Goal: Navigation & Orientation: Find specific page/section

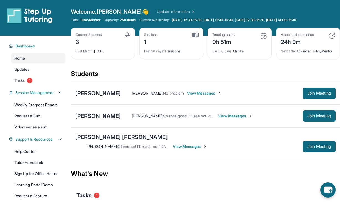
scroll to position [45, 0]
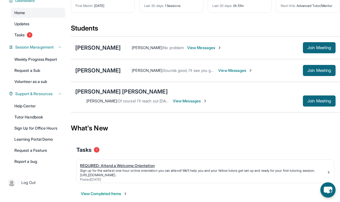
click at [114, 163] on div "REQUIRED: Attend a Welcome Orientation" at bounding box center [203, 166] width 247 height 6
click at [112, 190] on div "View Completed Items" at bounding box center [205, 193] width 258 height 17
click at [111, 191] on button "View Completed Items" at bounding box center [104, 194] width 47 height 6
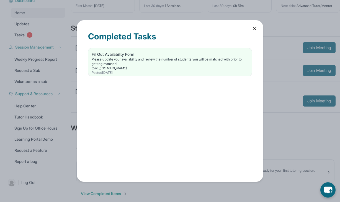
click at [254, 30] on icon at bounding box center [255, 29] width 6 height 6
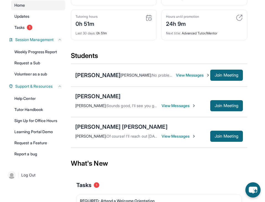
scroll to position [60, 0]
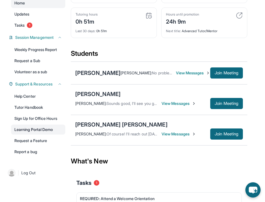
click at [37, 130] on link "Learning Portal Demo" at bounding box center [38, 129] width 54 height 10
click at [209, 71] on div "Tenisha Laux : No problem View Messages" at bounding box center [166, 73] width 90 height 6
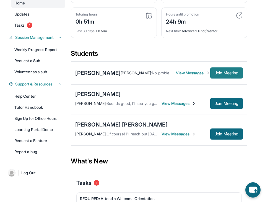
click at [215, 71] on span "Join Meeting" at bounding box center [227, 72] width 24 height 3
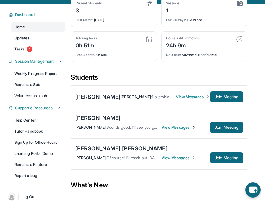
scroll to position [33, 0]
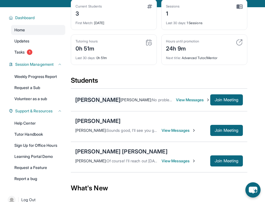
click at [99, 99] on div "Tiara Laux" at bounding box center [97, 100] width 45 height 8
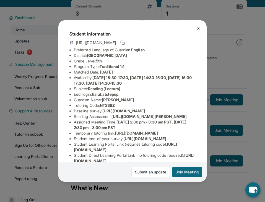
scroll to position [0, 0]
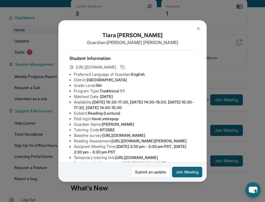
click at [197, 29] on img at bounding box center [198, 28] width 4 height 4
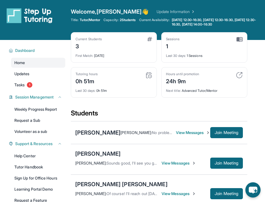
click at [238, 37] on img at bounding box center [240, 39] width 6 height 5
click at [229, 21] on span "Monday 12:30-16:30, Tuesday 12:30-16:30, Wednesday 12:30-16:30, Thursday 14:00-…" at bounding box center [215, 22] width 86 height 9
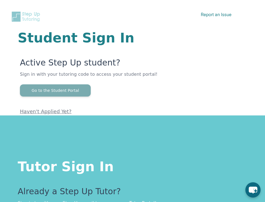
click at [70, 92] on button "Go to the Student Portal" at bounding box center [55, 90] width 71 height 12
